Goal: Find specific page/section: Find specific page/section

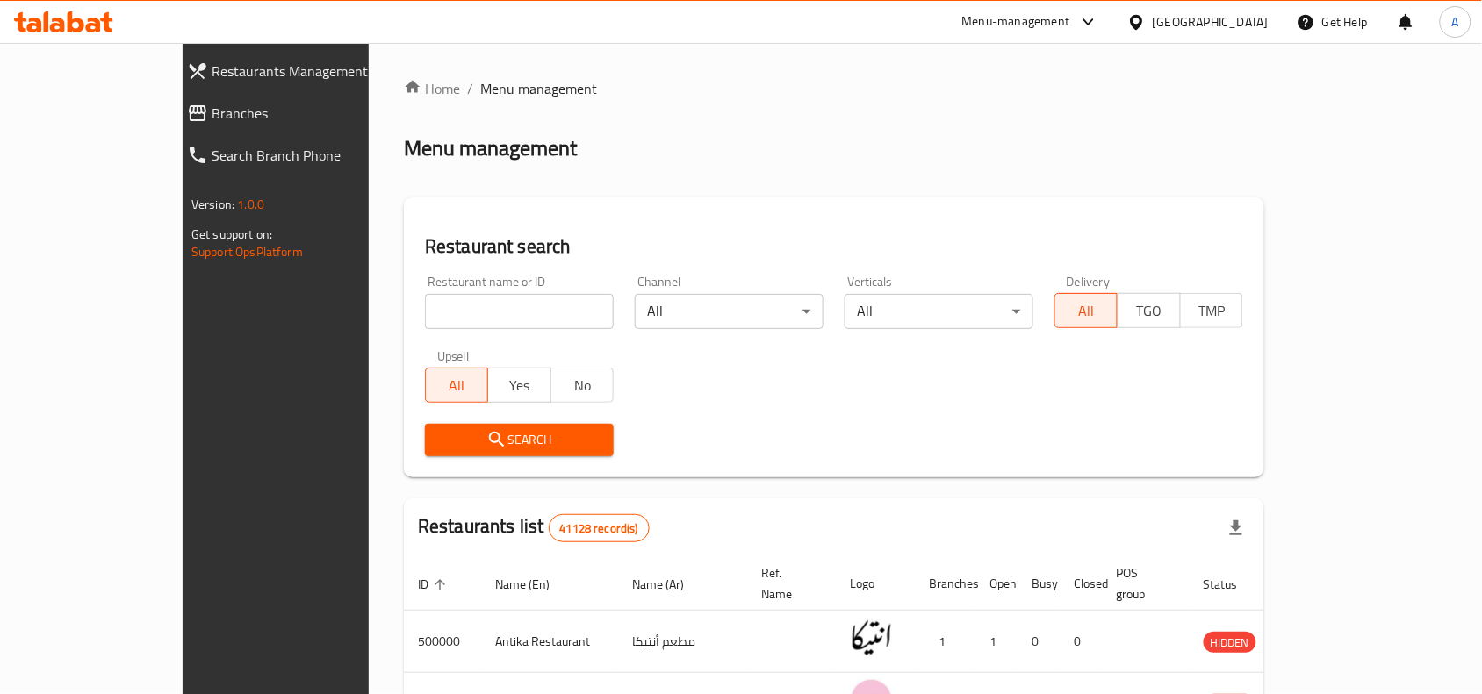
click at [550, 278] on div "Restaurant name or ID Restaurant name or ID" at bounding box center [519, 303] width 189 height 54
paste input "745504"
click at [555, 303] on input "745504" at bounding box center [519, 311] width 189 height 35
type input "745504"
click button "Search" at bounding box center [519, 440] width 189 height 32
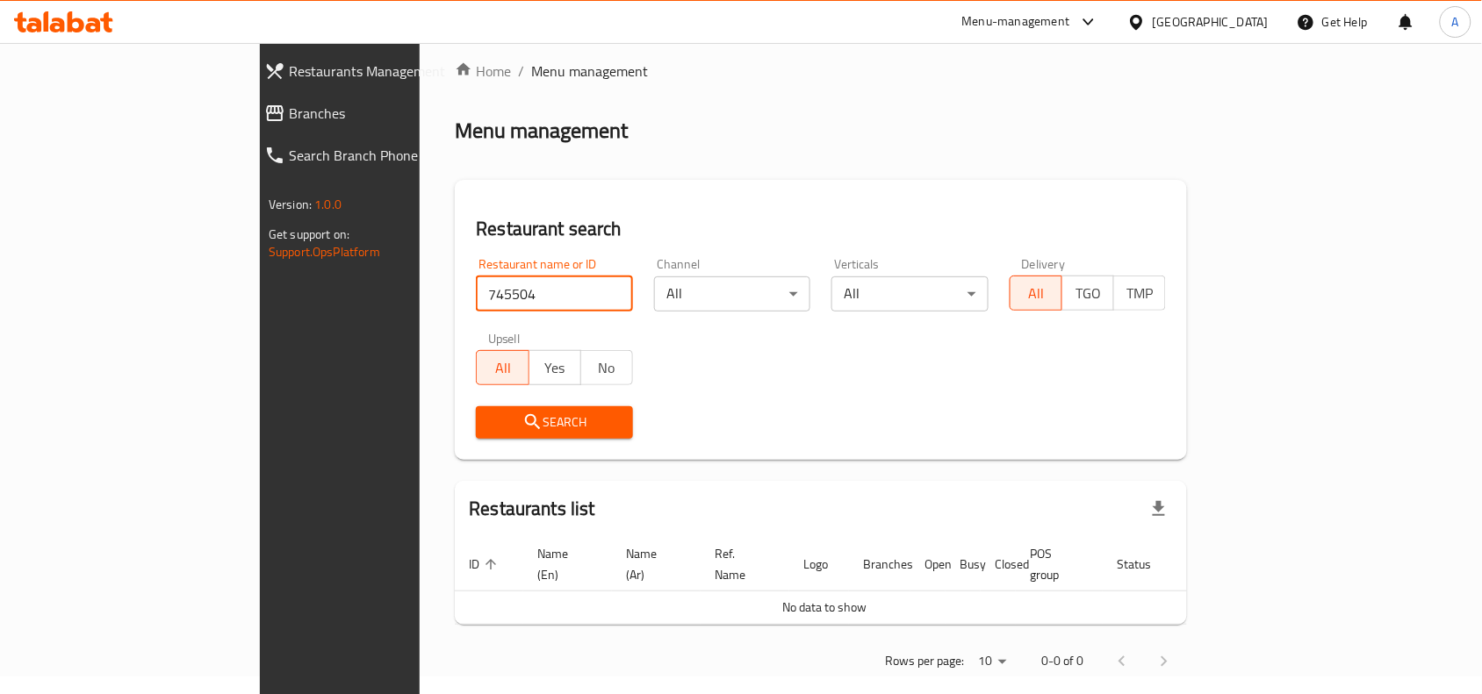
scroll to position [23, 0]
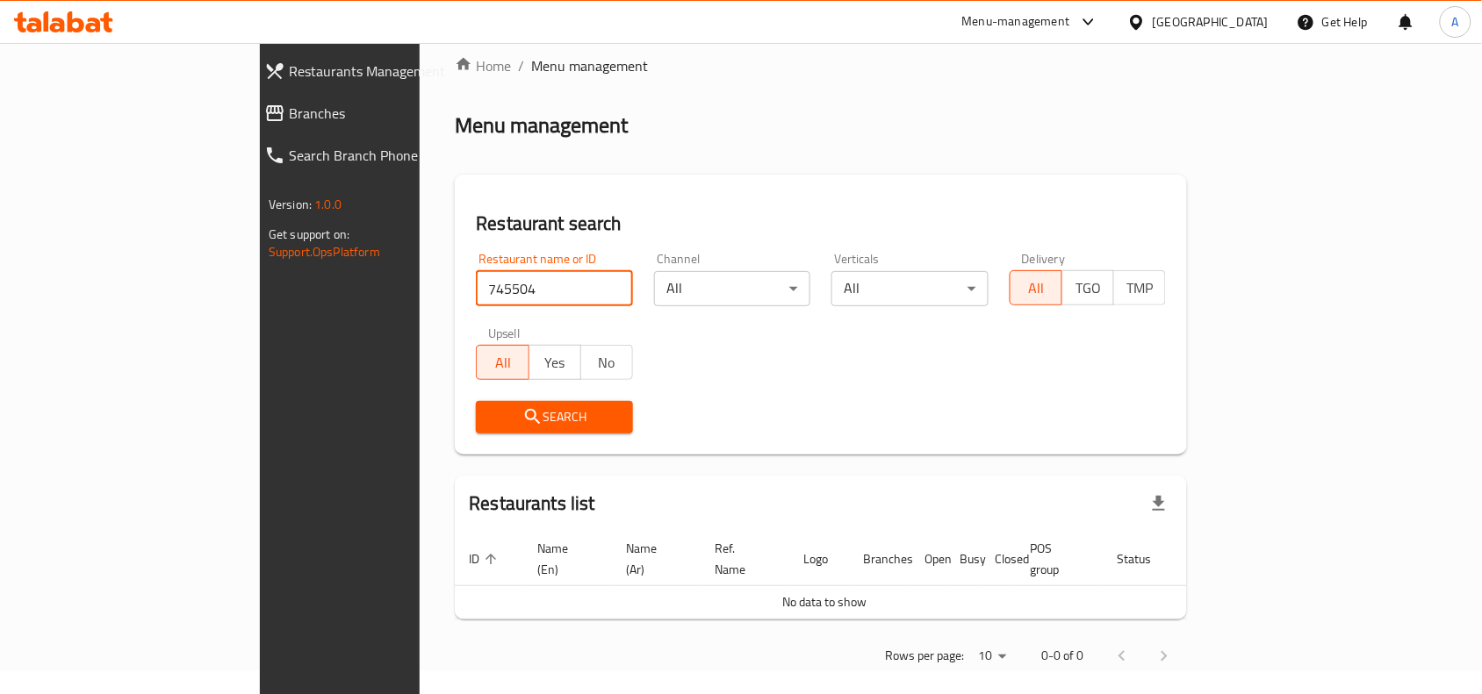
click at [250, 121] on link "Branches" at bounding box center [378, 113] width 257 height 42
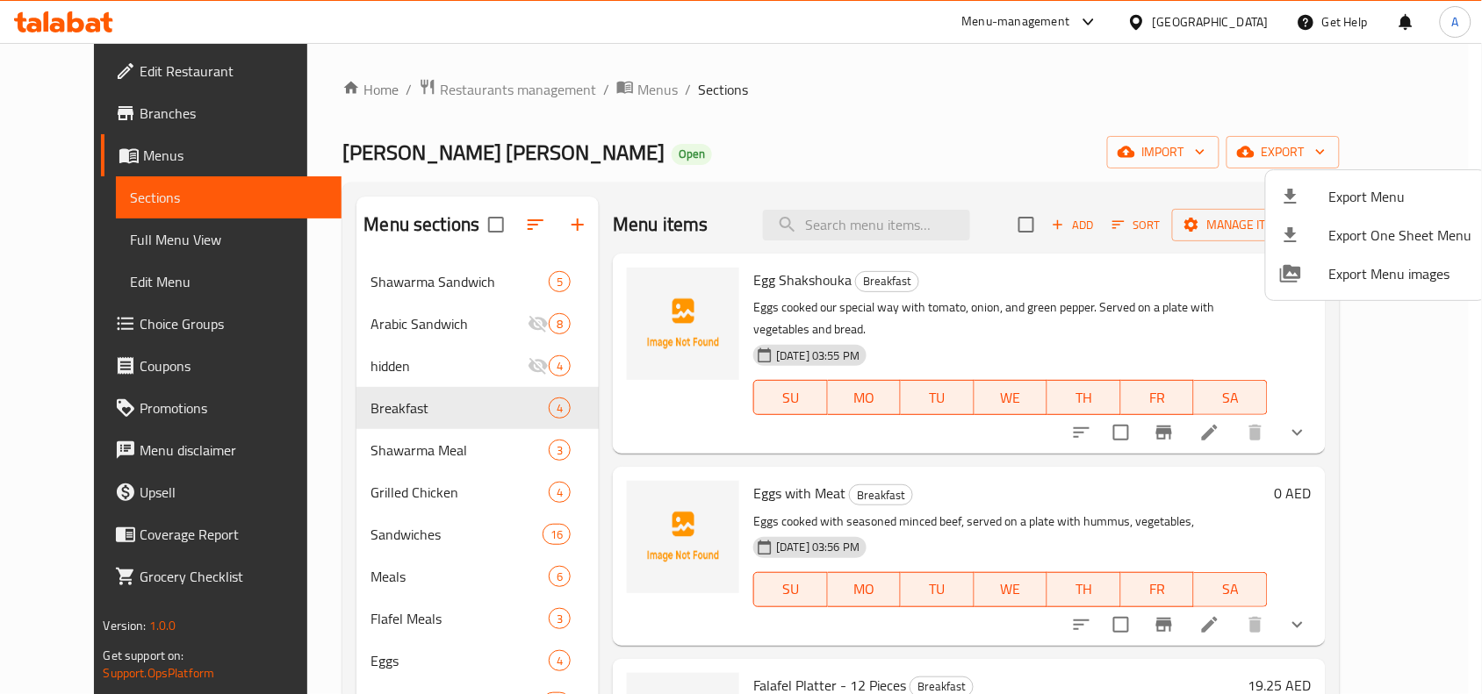
drag, startPoint x: 1433, startPoint y: 352, endPoint x: 1420, endPoint y: 352, distance: 13.2
click at [1433, 352] on div at bounding box center [741, 347] width 1482 height 694
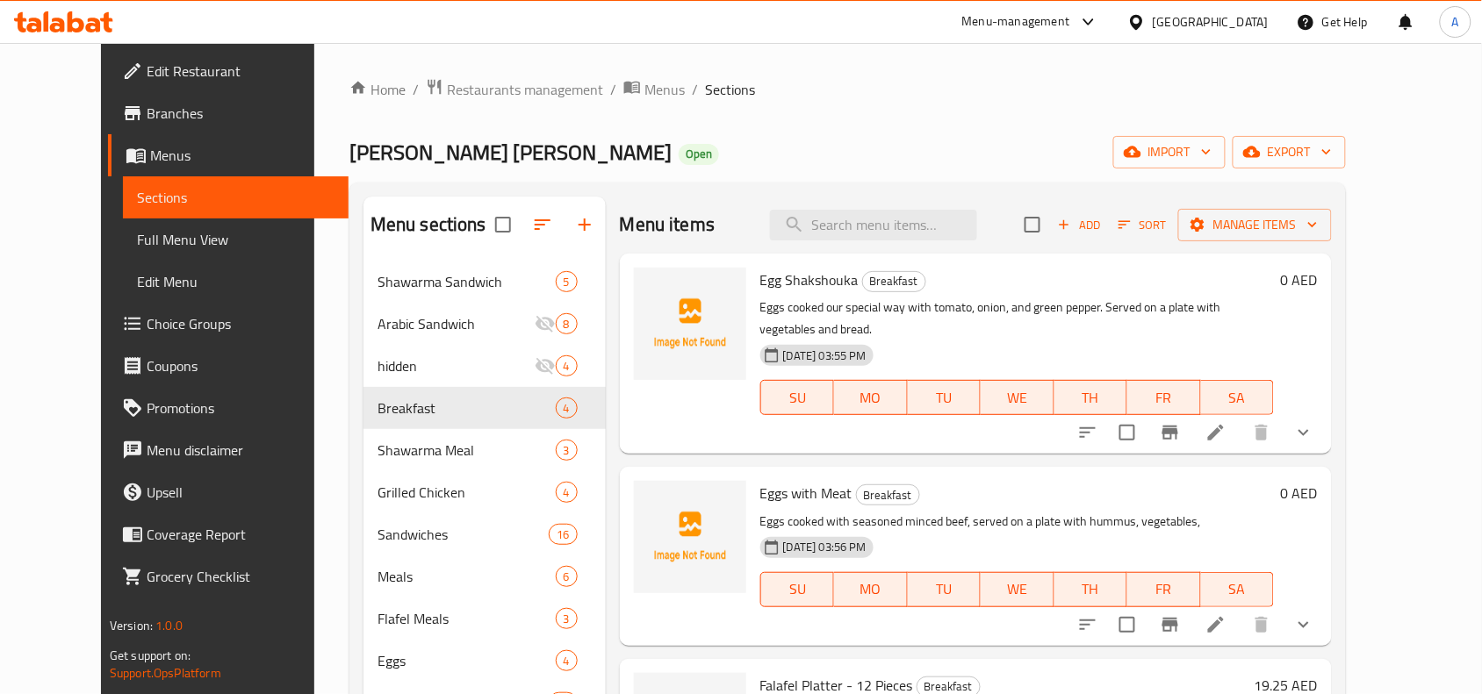
click at [1169, 125] on div "Home / Restaurants management / Menus / Sections Dar Karkour Al Shami Open impo…" at bounding box center [847, 538] width 996 height 920
